Goal: Task Accomplishment & Management: Manage account settings

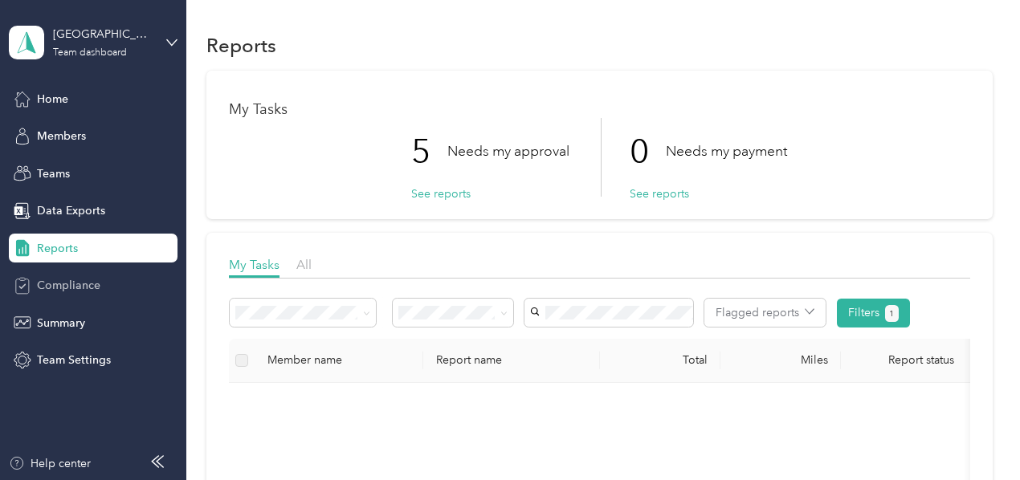
click at [84, 288] on span "Compliance" at bounding box center [68, 285] width 63 height 17
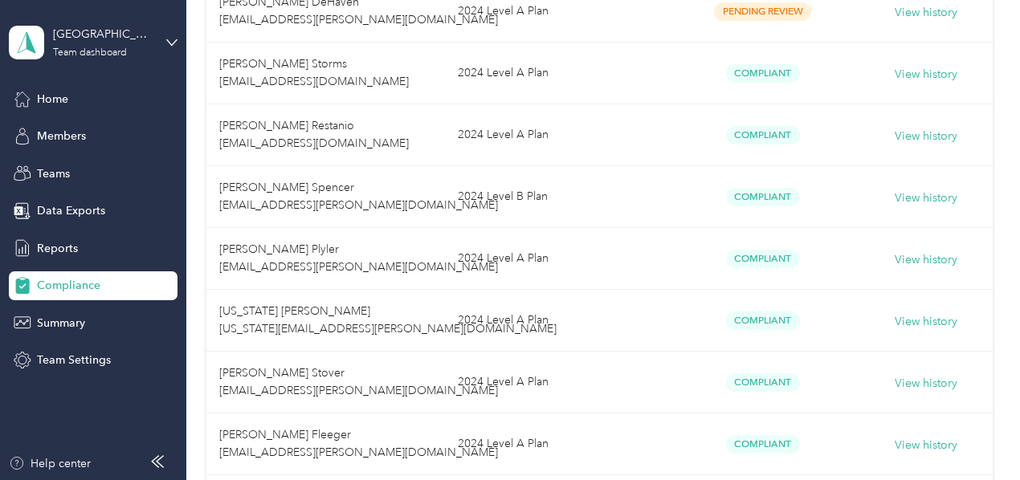
scroll to position [295, 0]
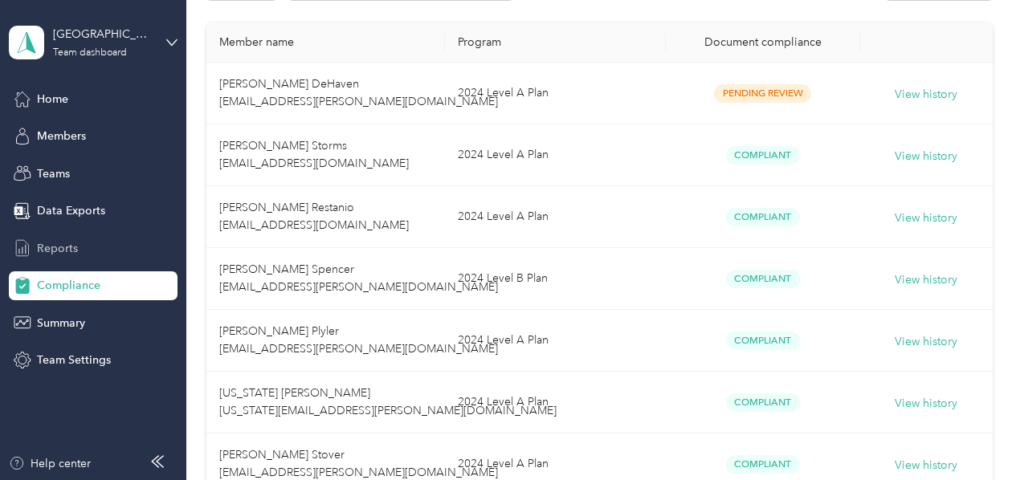
click at [52, 251] on span "Reports" at bounding box center [57, 248] width 41 height 17
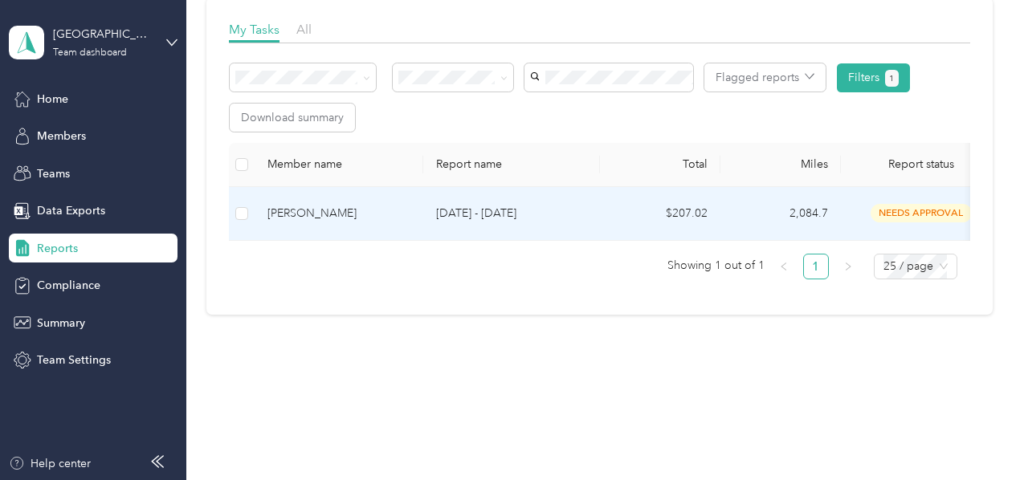
scroll to position [206, 0]
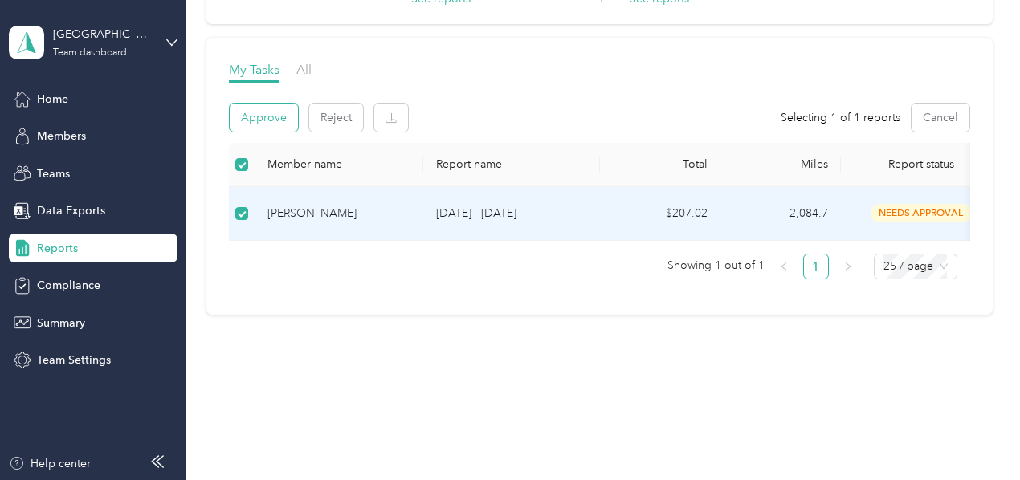
click at [275, 111] on button "Approve" at bounding box center [264, 118] width 68 height 28
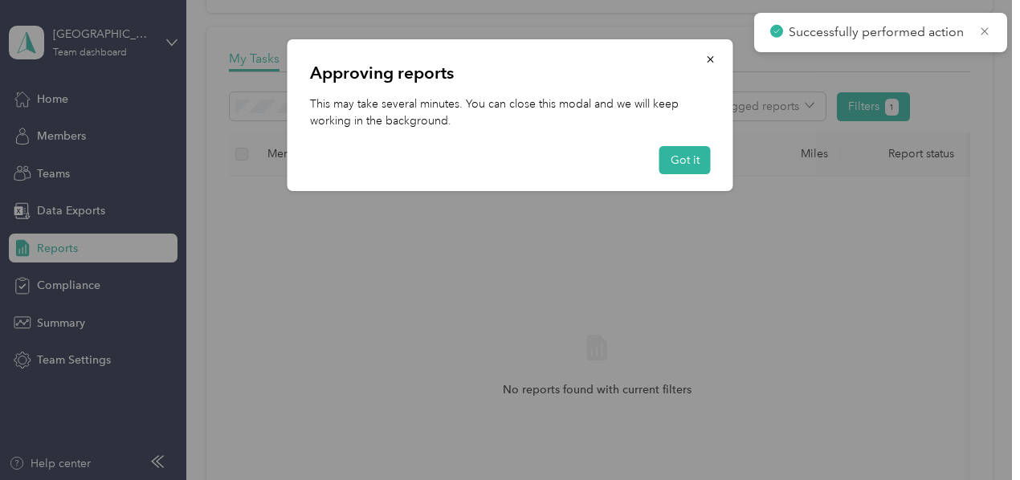
click at [692, 161] on button "Got it" at bounding box center [684, 160] width 51 height 28
